Goal: Task Accomplishment & Management: Use online tool/utility

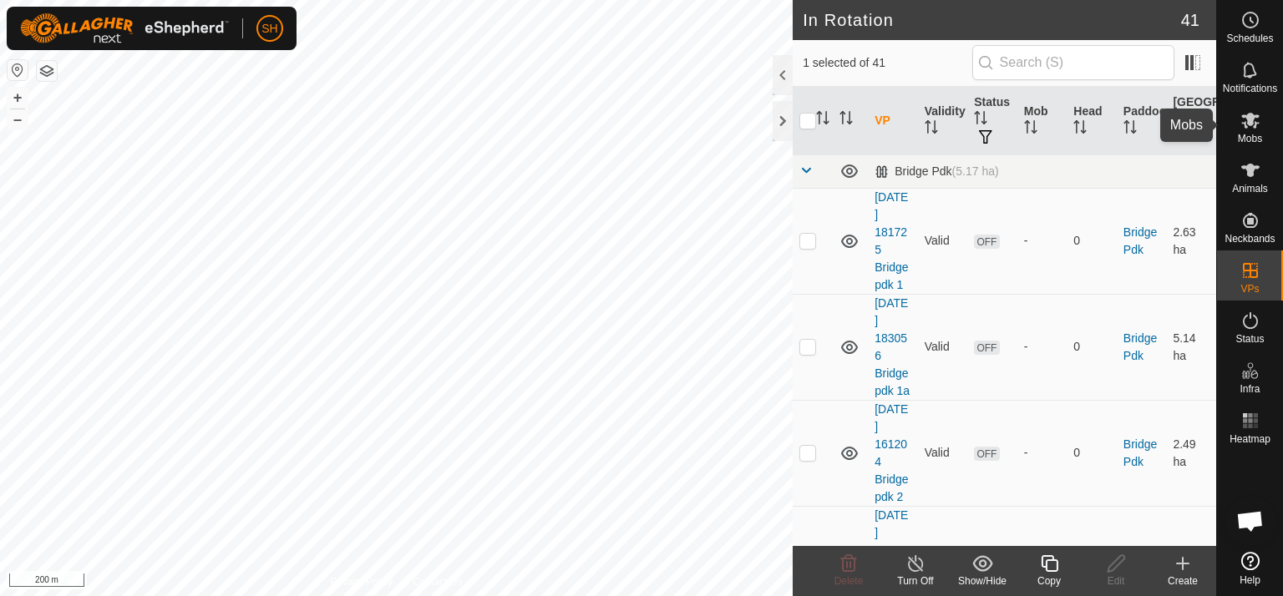
click at [1252, 134] on span "Mobs" at bounding box center [1250, 139] width 24 height 10
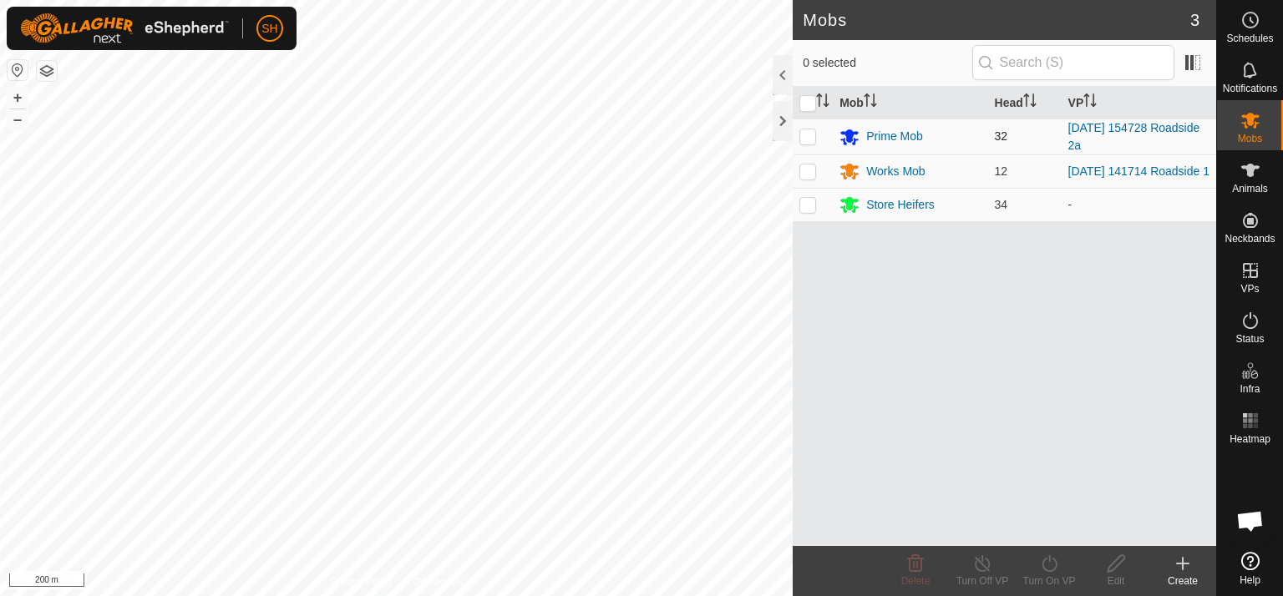
click at [799, 139] on p-checkbox at bounding box center [807, 135] width 17 height 13
checkbox input "true"
click at [1041, 566] on icon at bounding box center [1049, 564] width 21 height 20
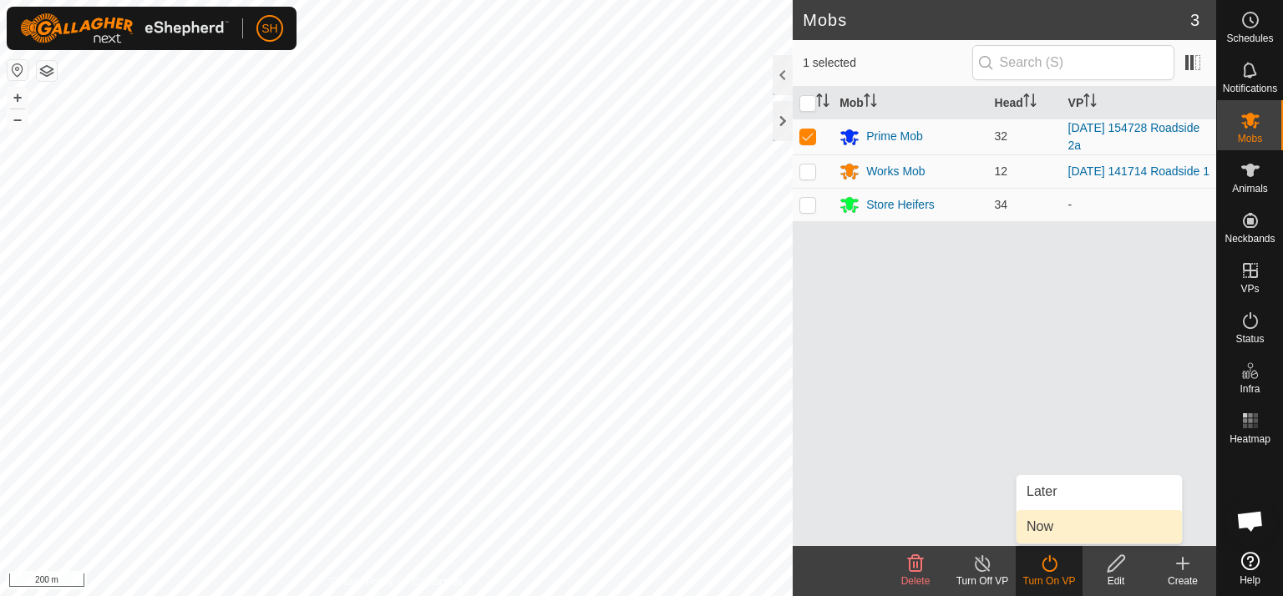
click at [1060, 530] on link "Now" at bounding box center [1098, 526] width 165 height 33
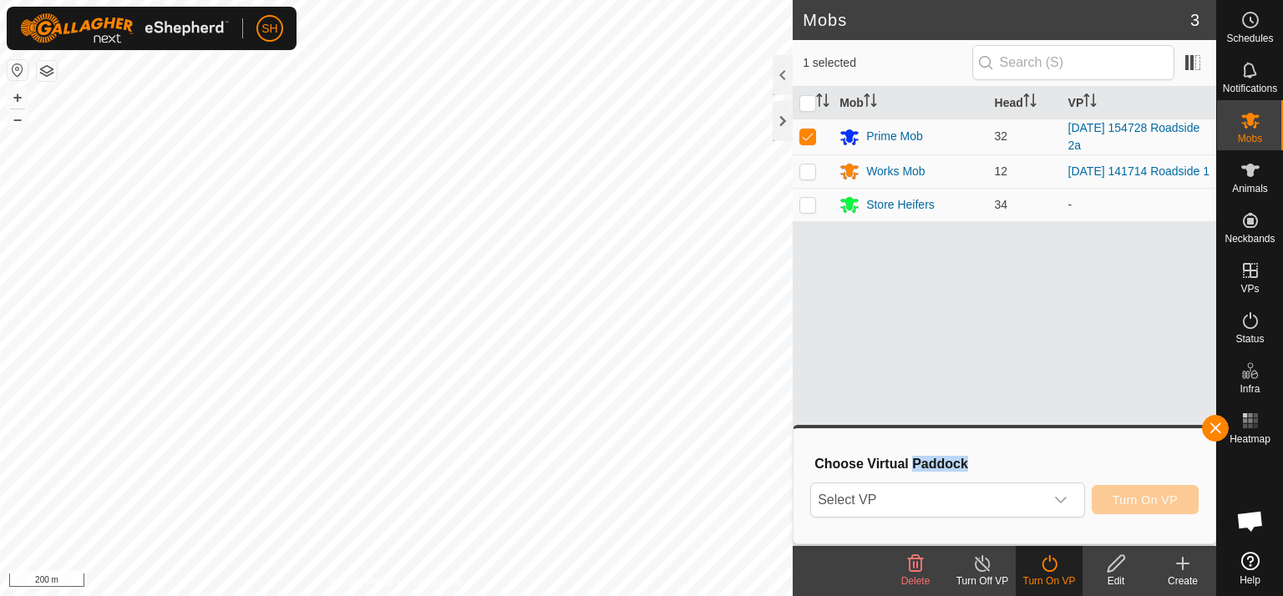
click at [1060, 530] on div "Choose Virtual Paddock Select VP Turn On VP" at bounding box center [1004, 485] width 402 height 95
drag, startPoint x: 1060, startPoint y: 530, endPoint x: 1067, endPoint y: 499, distance: 32.6
click at [1067, 499] on icon "dropdown trigger" at bounding box center [1060, 500] width 13 height 13
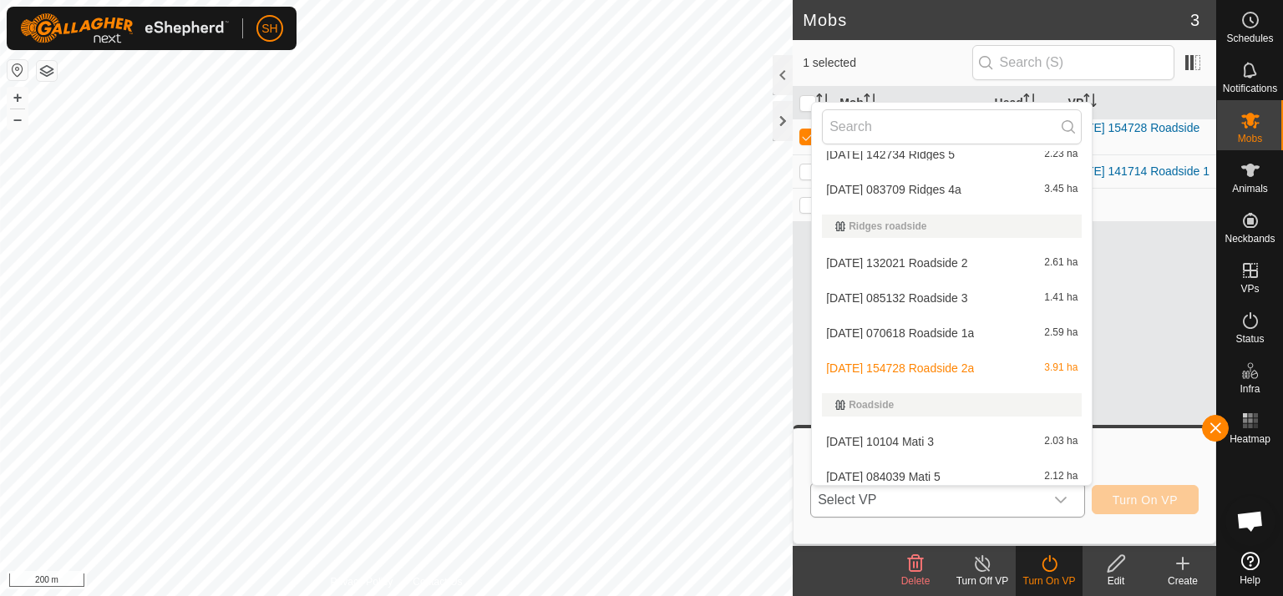
scroll to position [883, 0]
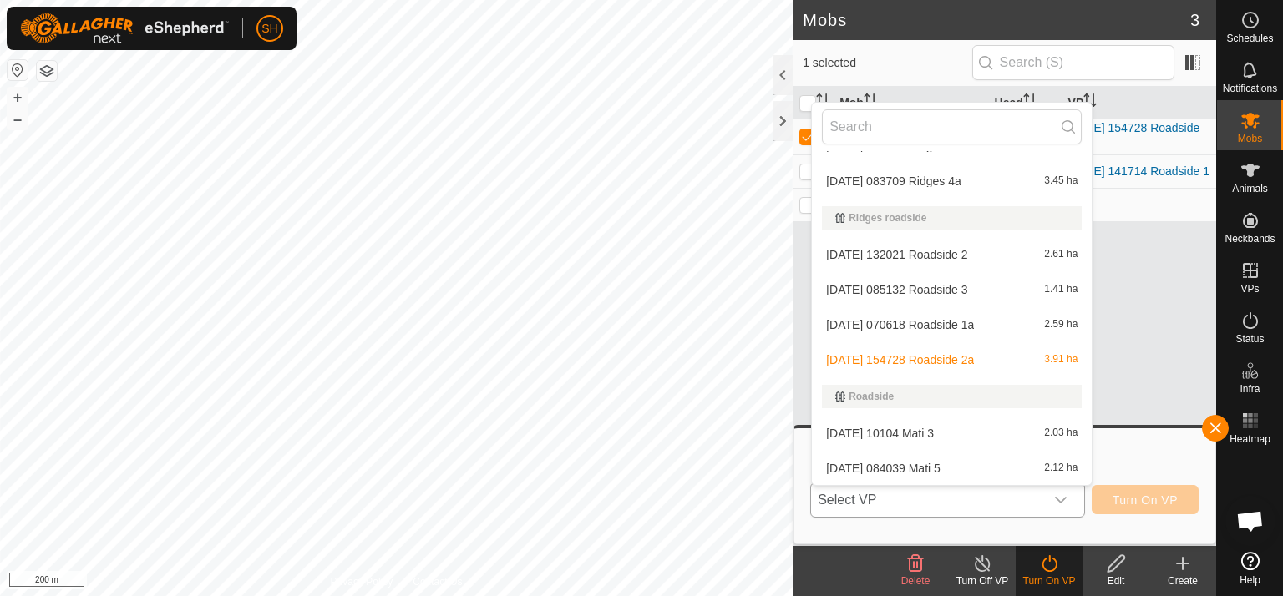
click at [917, 291] on li "[DATE] 085132 Roadside 3 1.41 ha" at bounding box center [952, 289] width 280 height 33
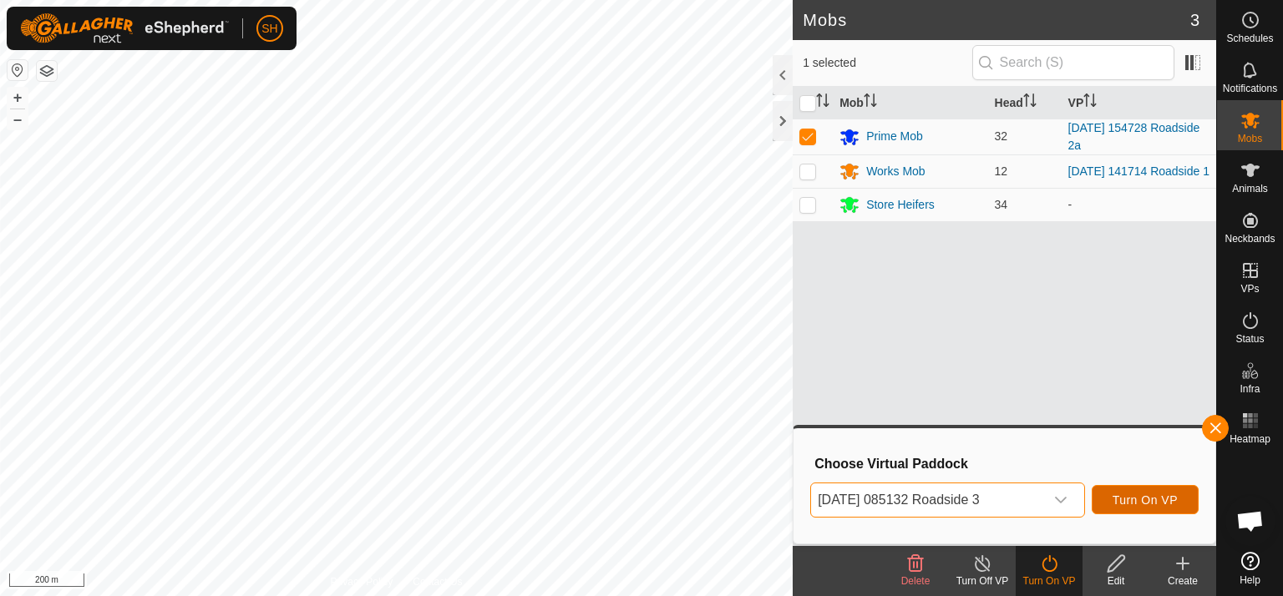
click at [1149, 499] on span "Turn On VP" at bounding box center [1144, 500] width 65 height 13
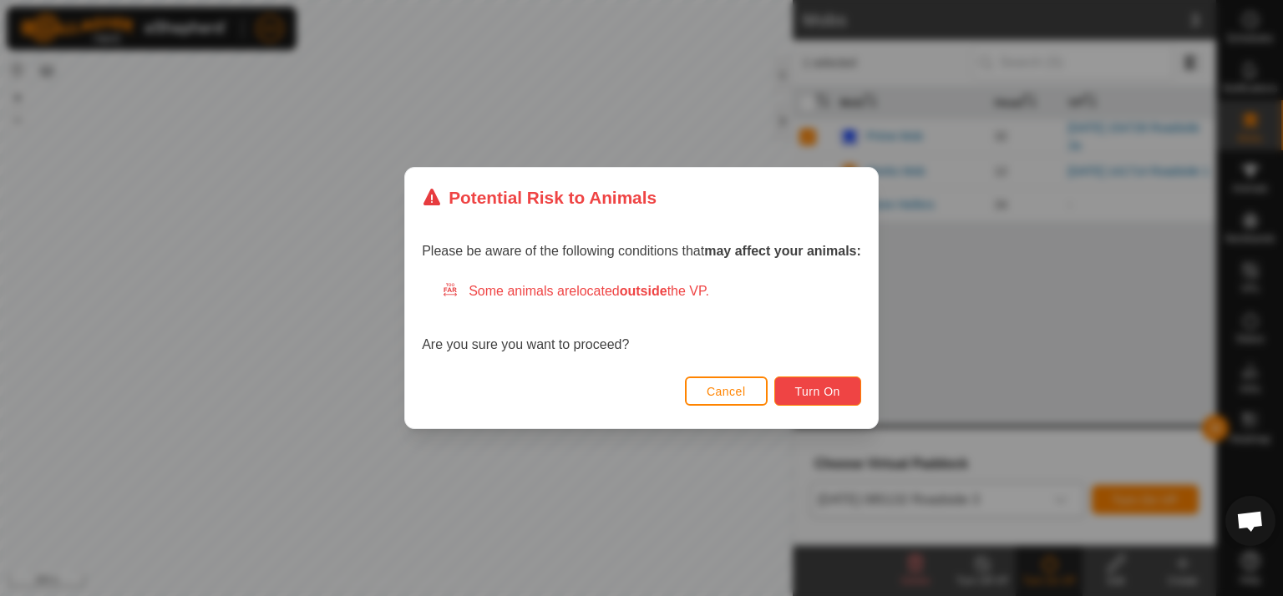
click at [822, 387] on span "Turn On" at bounding box center [817, 391] width 45 height 13
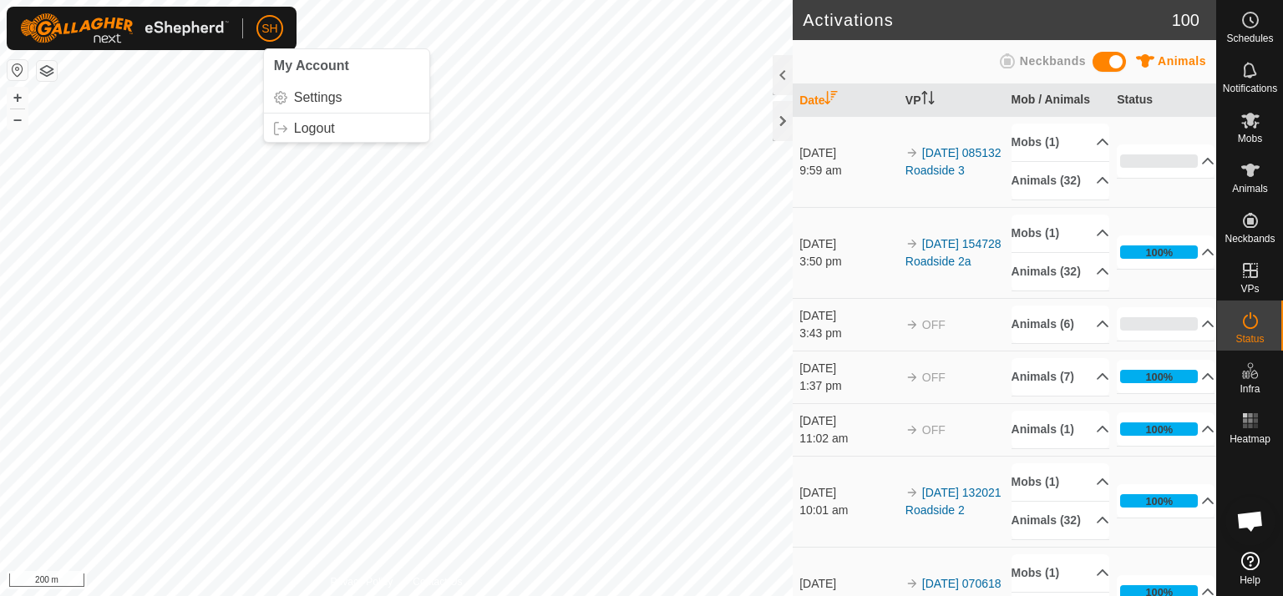
click at [272, 24] on span "SH" at bounding box center [269, 29] width 16 height 18
click at [307, 131] on link "Logout" at bounding box center [346, 128] width 165 height 27
